Goal: Task Accomplishment & Management: Manage account settings

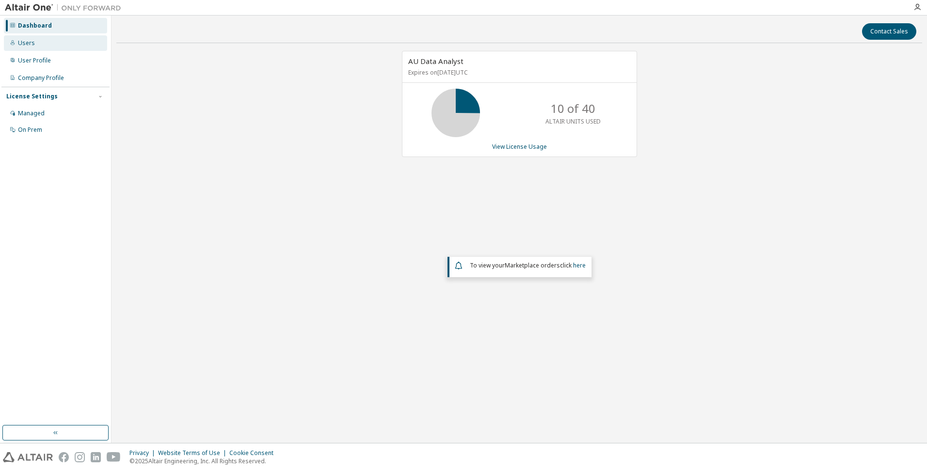
click at [54, 48] on div "Users" at bounding box center [55, 43] width 103 height 16
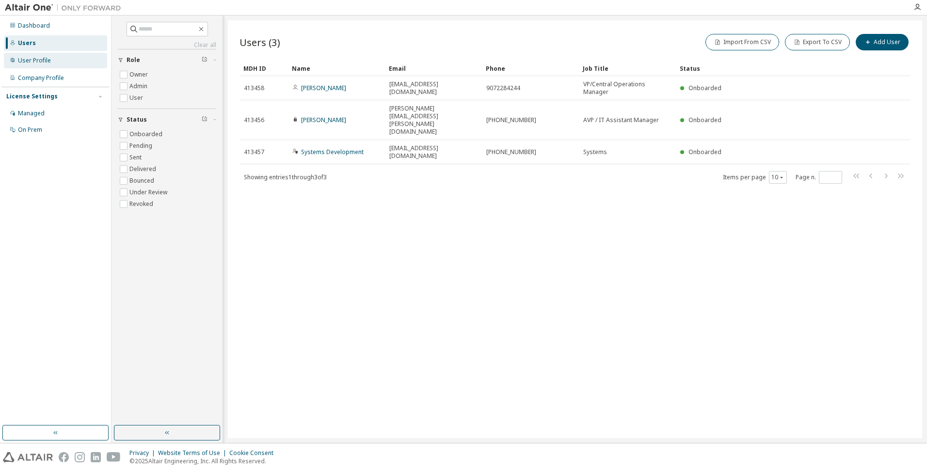
click at [55, 63] on div "User Profile" at bounding box center [55, 61] width 103 height 16
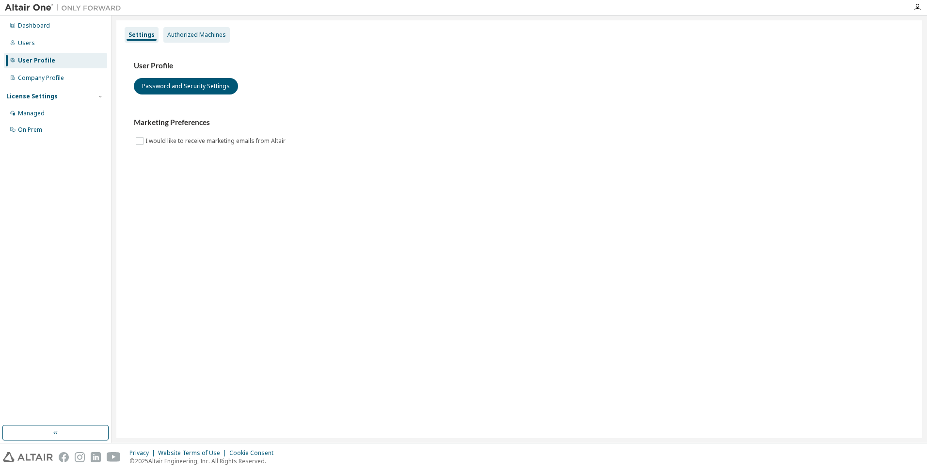
click at [218, 35] on div "Authorized Machines" at bounding box center [196, 35] width 59 height 8
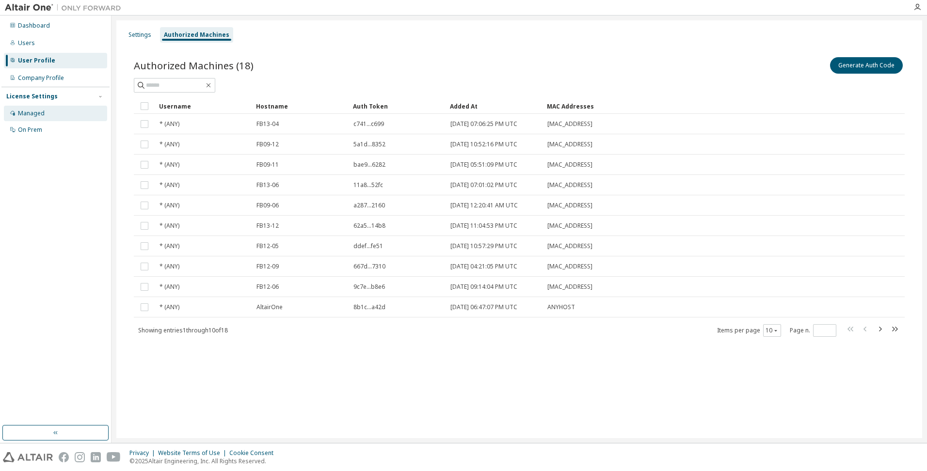
click at [48, 109] on div "Managed" at bounding box center [55, 114] width 103 height 16
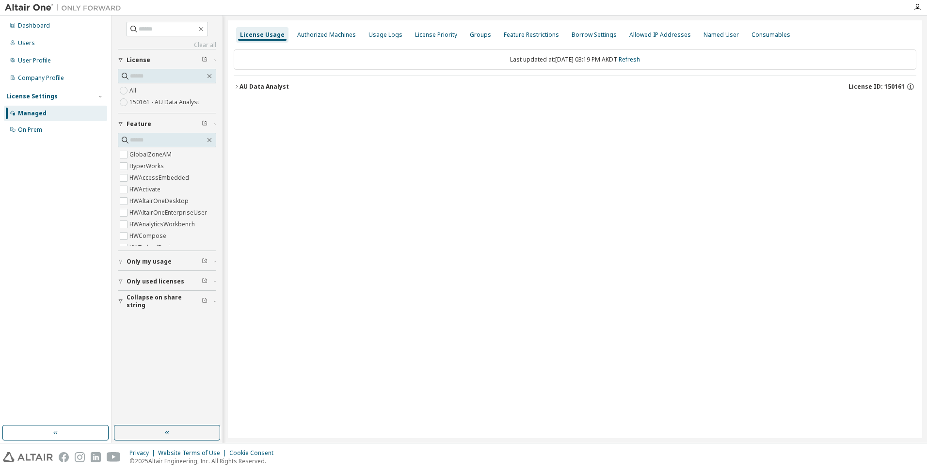
click at [243, 87] on div "AU Data Analyst" at bounding box center [263, 87] width 49 height 8
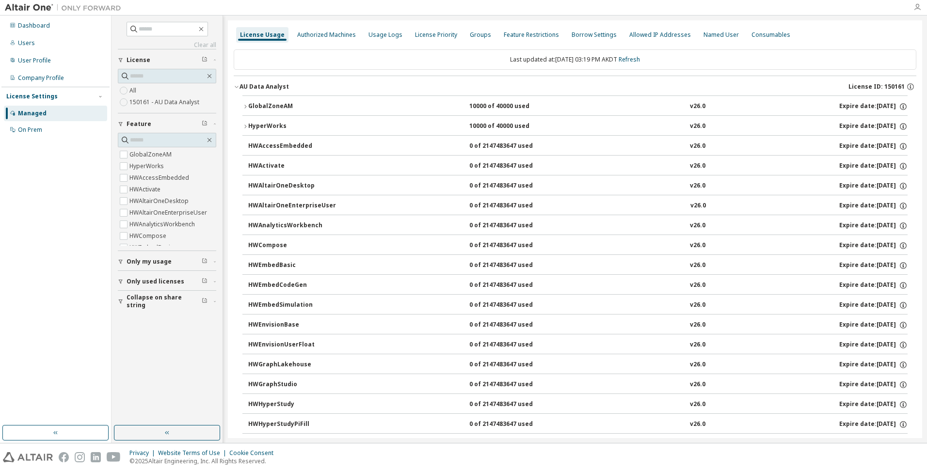
click at [915, 7] on icon "button" at bounding box center [917, 7] width 8 height 8
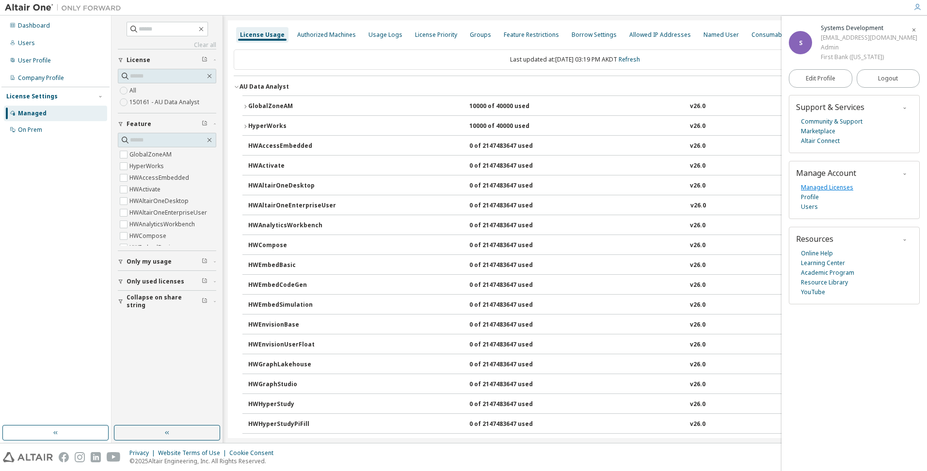
click at [843, 189] on link "Managed Licenses" at bounding box center [827, 188] width 52 height 10
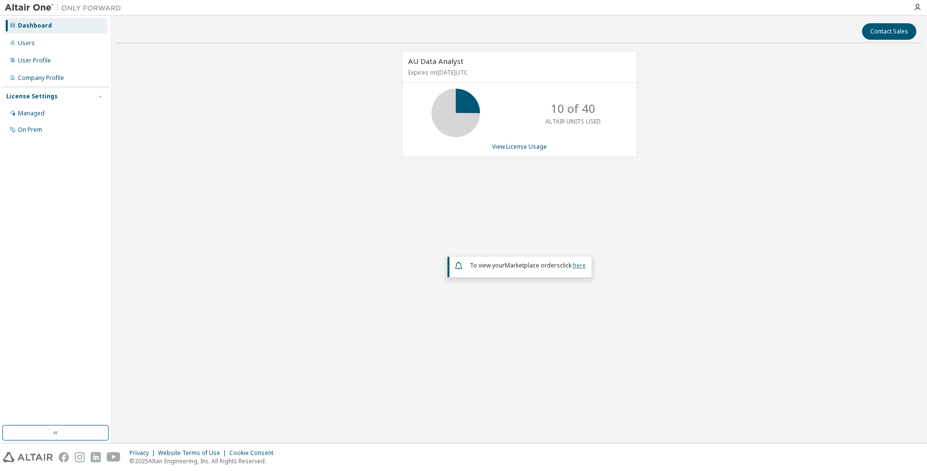
click at [582, 264] on link "here" at bounding box center [579, 265] width 13 height 8
